Goal: Task Accomplishment & Management: Manage account settings

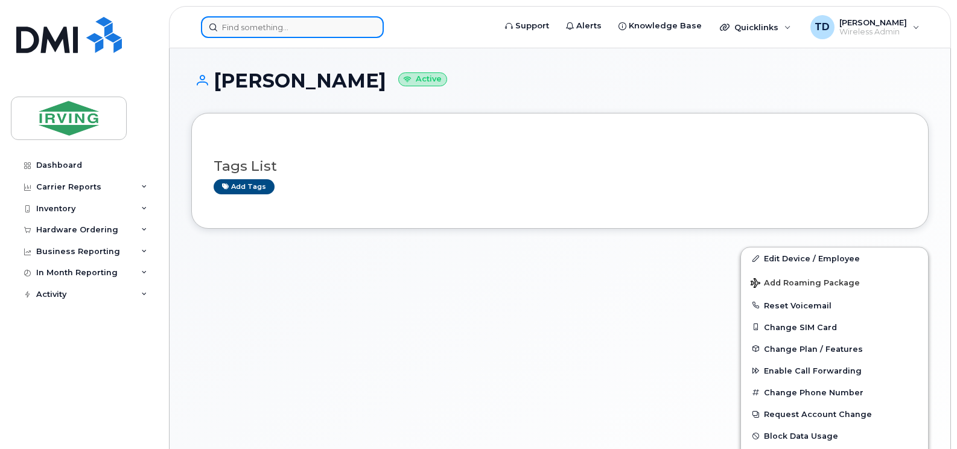
click at [264, 30] on input at bounding box center [292, 27] width 183 height 22
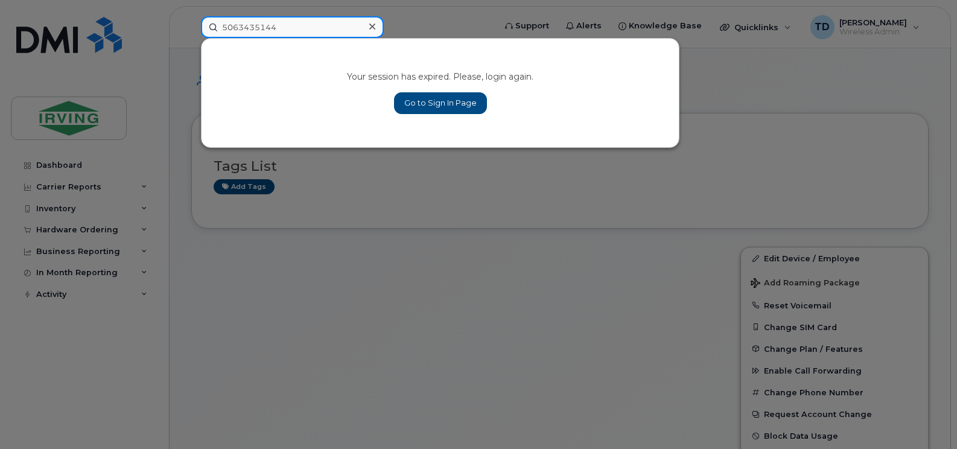
type input "5063435144"
click at [307, 71] on link "Go to Sign In Page" at bounding box center [440, 103] width 93 height 22
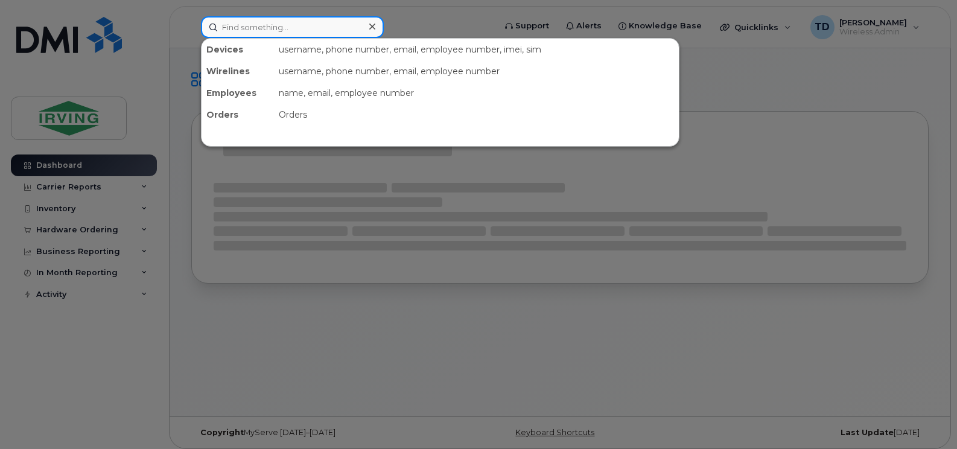
click at [306, 30] on input at bounding box center [292, 27] width 183 height 22
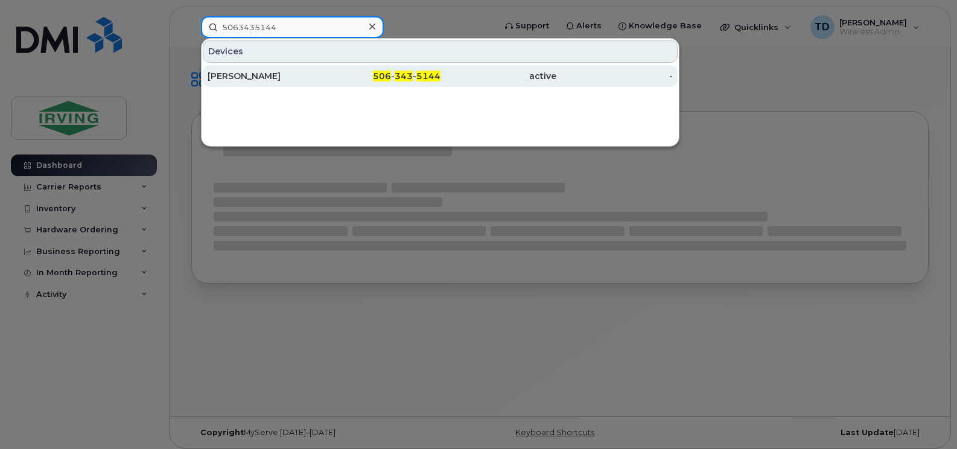
type input "5063435144"
click at [264, 74] on div "[PERSON_NAME]" at bounding box center [265, 76] width 116 height 12
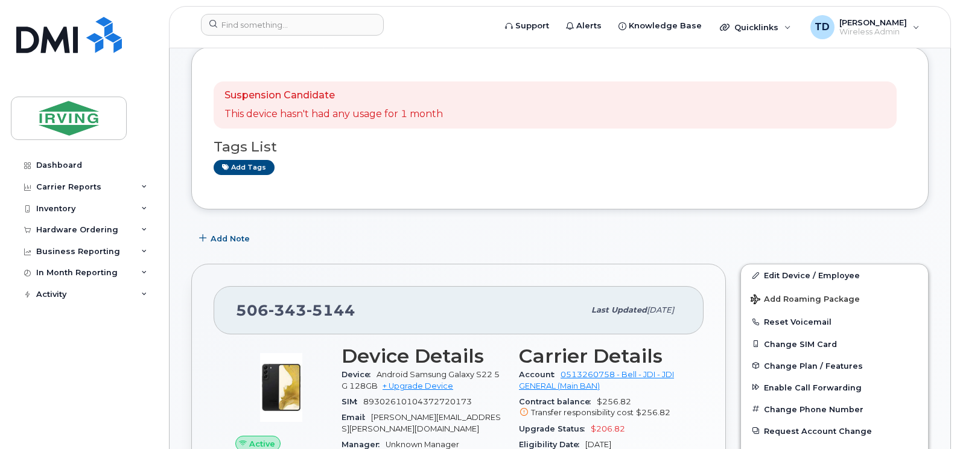
scroll to position [181, 0]
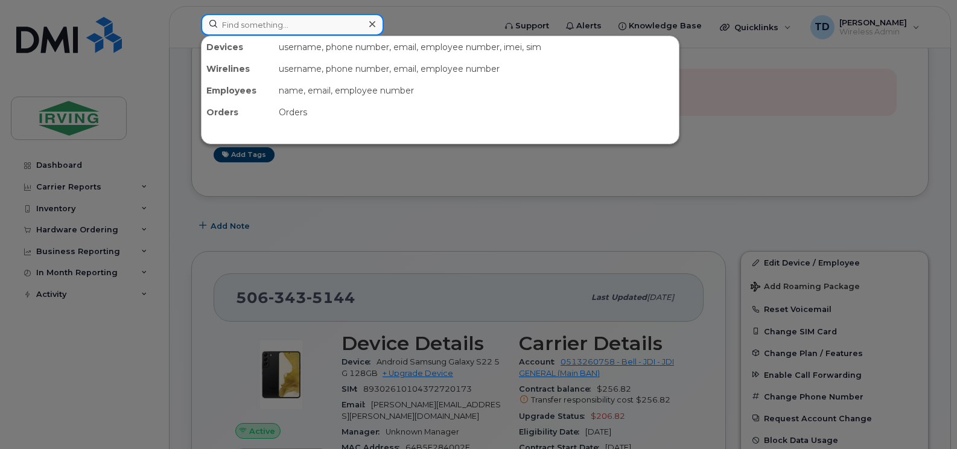
click at [297, 22] on input at bounding box center [292, 25] width 183 height 22
paste input "506-313-2818"
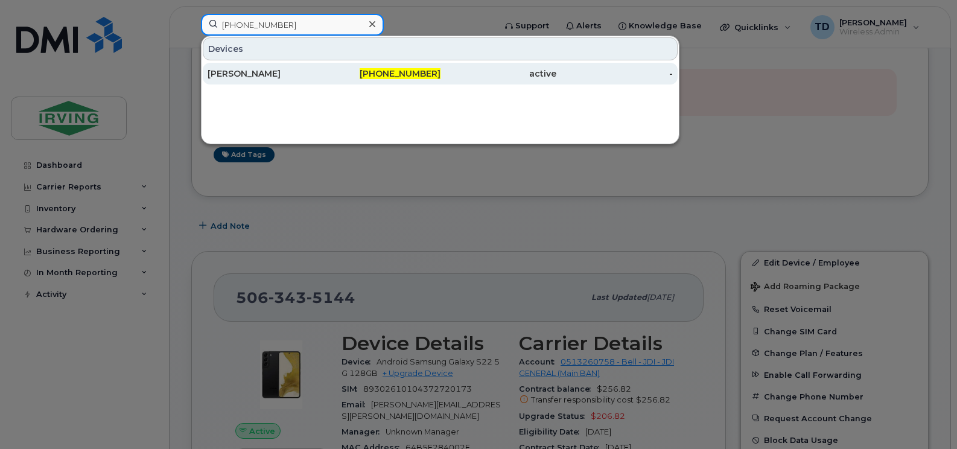
type input "506-313-2818"
click at [428, 83] on div "506-313-2818" at bounding box center [382, 74] width 116 height 22
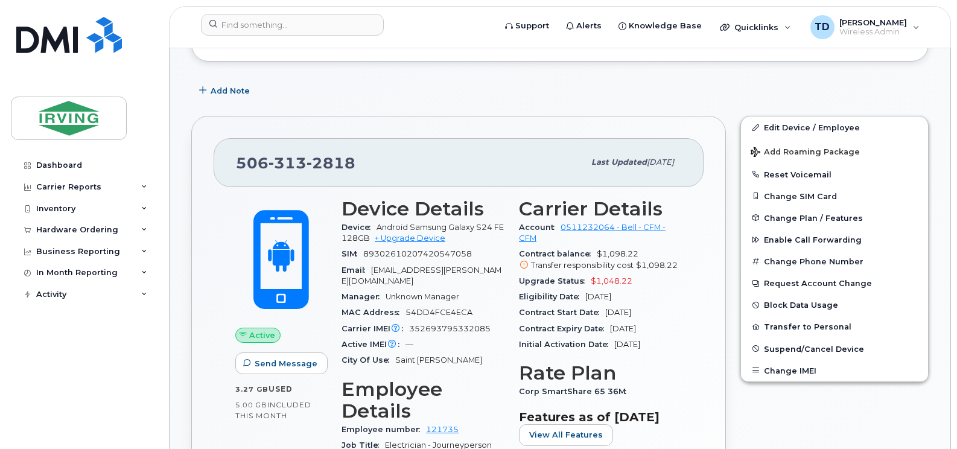
scroll to position [121, 0]
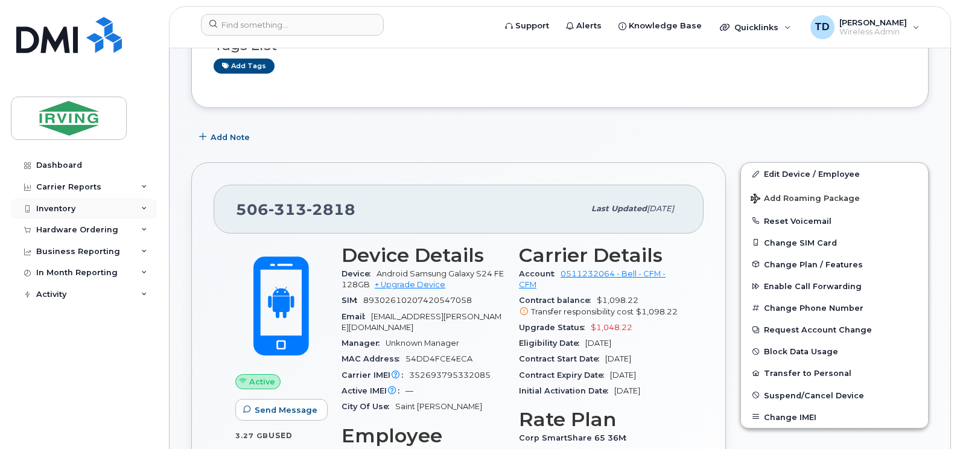
click at [144, 203] on div "Inventory" at bounding box center [84, 209] width 146 height 22
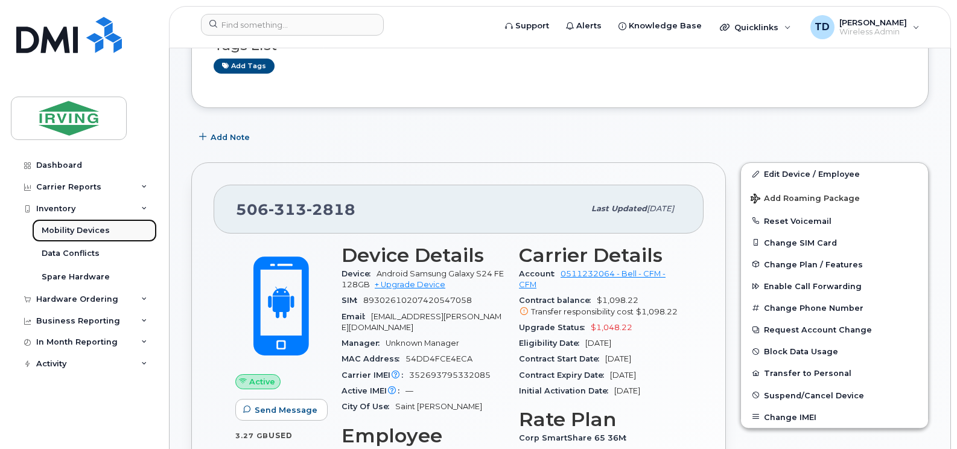
click at [93, 224] on link "Mobility Devices" at bounding box center [94, 230] width 125 height 23
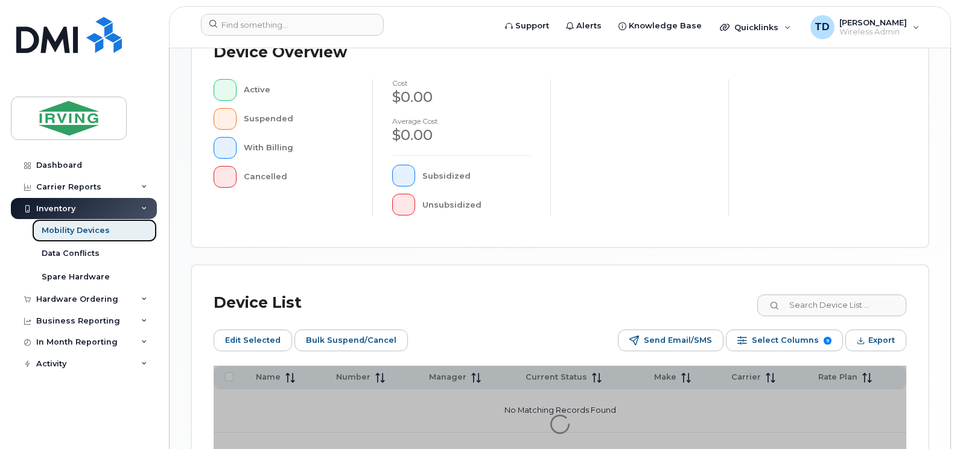
scroll to position [362, 0]
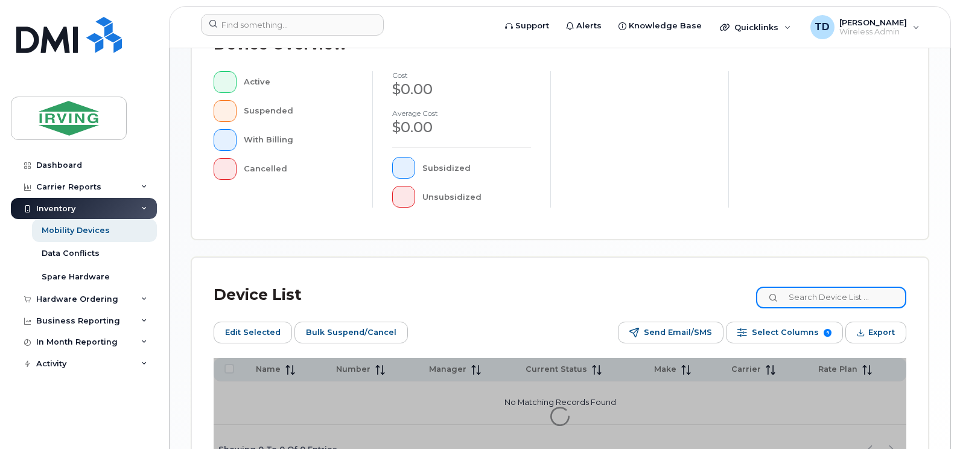
click at [809, 297] on input at bounding box center [831, 297] width 150 height 22
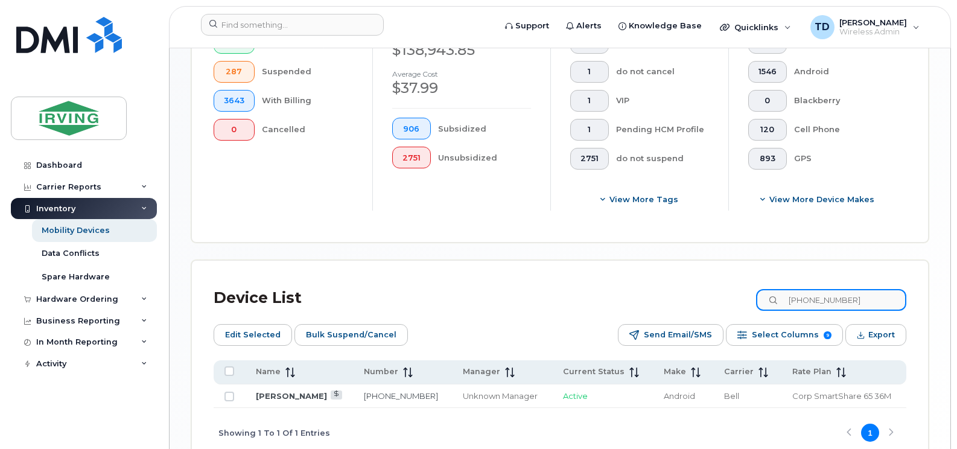
scroll to position [422, 0]
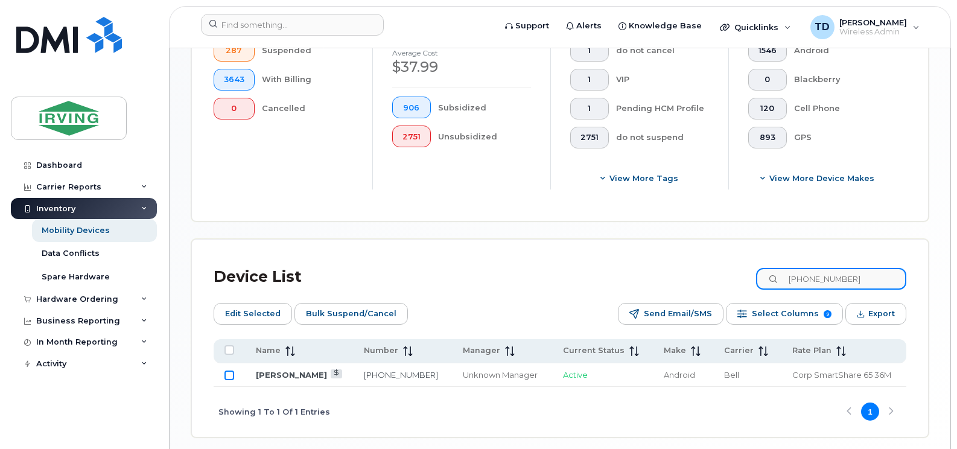
type input "[PHONE_NUMBER]"
click at [228, 379] on input "Row Unselected" at bounding box center [229, 375] width 10 height 10
checkbox input "true"
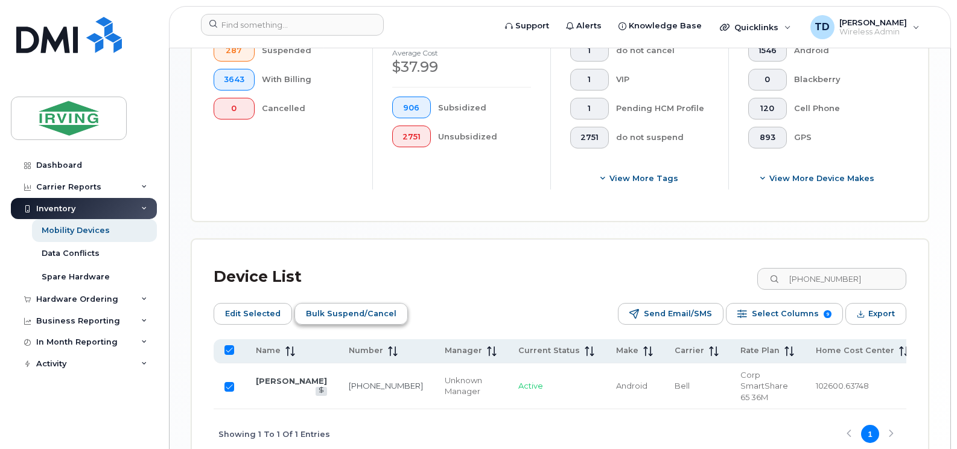
click at [362, 308] on span "Bulk Suspend/Cancel" at bounding box center [351, 314] width 90 height 18
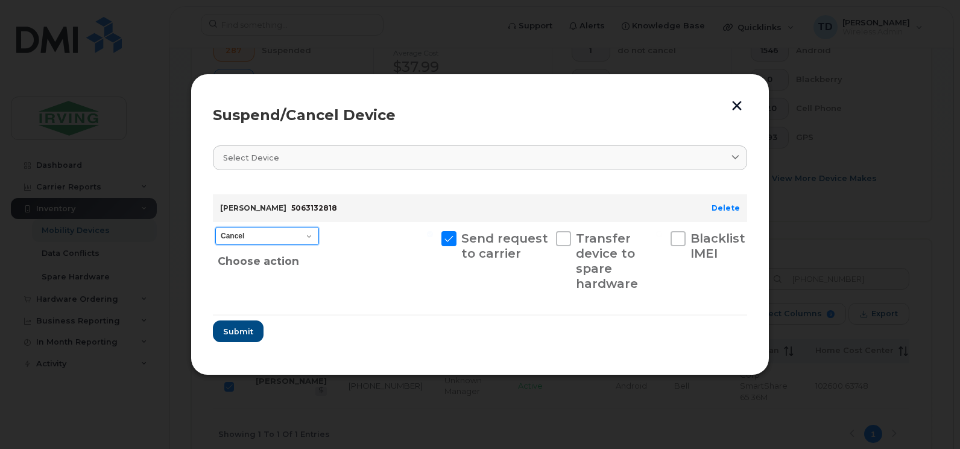
click at [303, 236] on select "Cancel Suspend - Extend Suspension Suspend - Reduced Rate Suspend - Full Rate S…" at bounding box center [267, 236] width 104 height 18
select select "[object Object]"
click at [215, 227] on select "Cancel Suspend - Extend Suspension Suspend - Reduced Rate Suspend - Full Rate S…" at bounding box center [267, 236] width 104 height 18
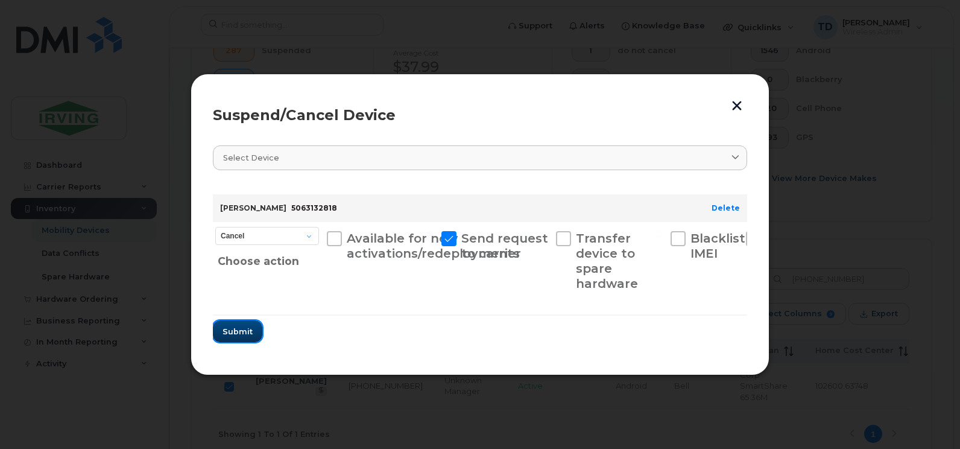
click at [242, 334] on span "Submit" at bounding box center [238, 331] width 30 height 11
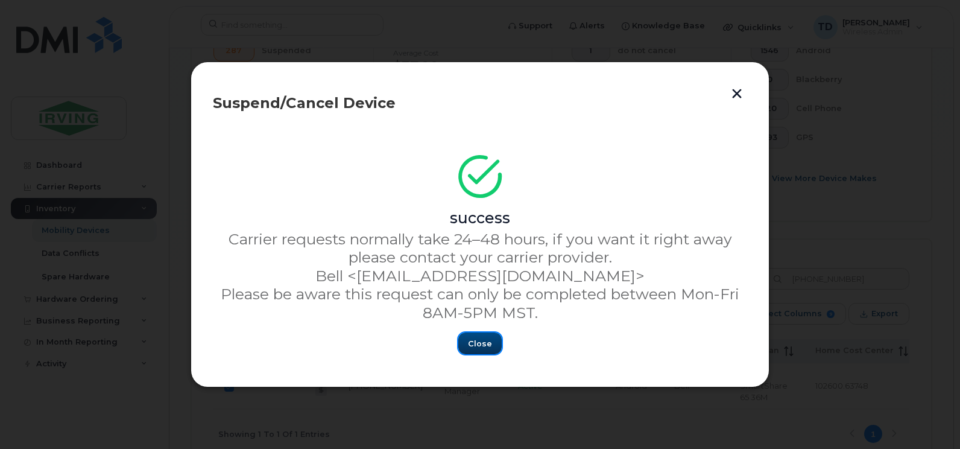
click at [490, 343] on span "Close" at bounding box center [480, 343] width 24 height 11
